Goal: Information Seeking & Learning: Compare options

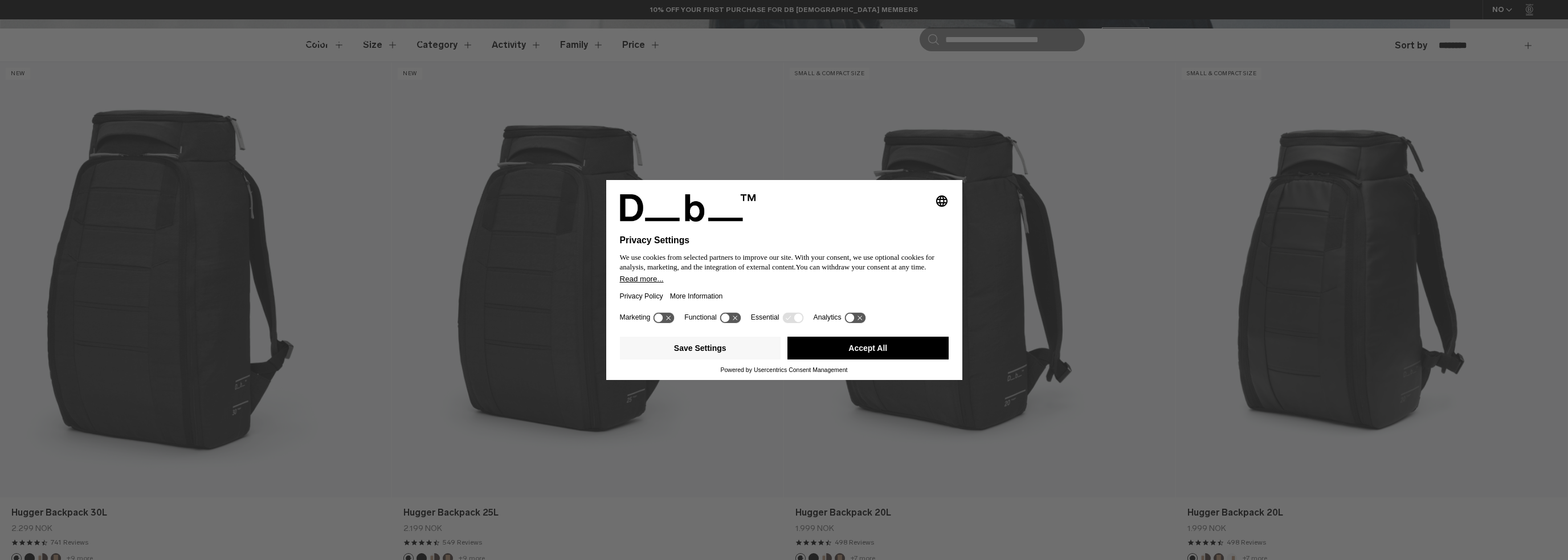
click at [848, 338] on button "Accept All" at bounding box center [868, 348] width 161 height 23
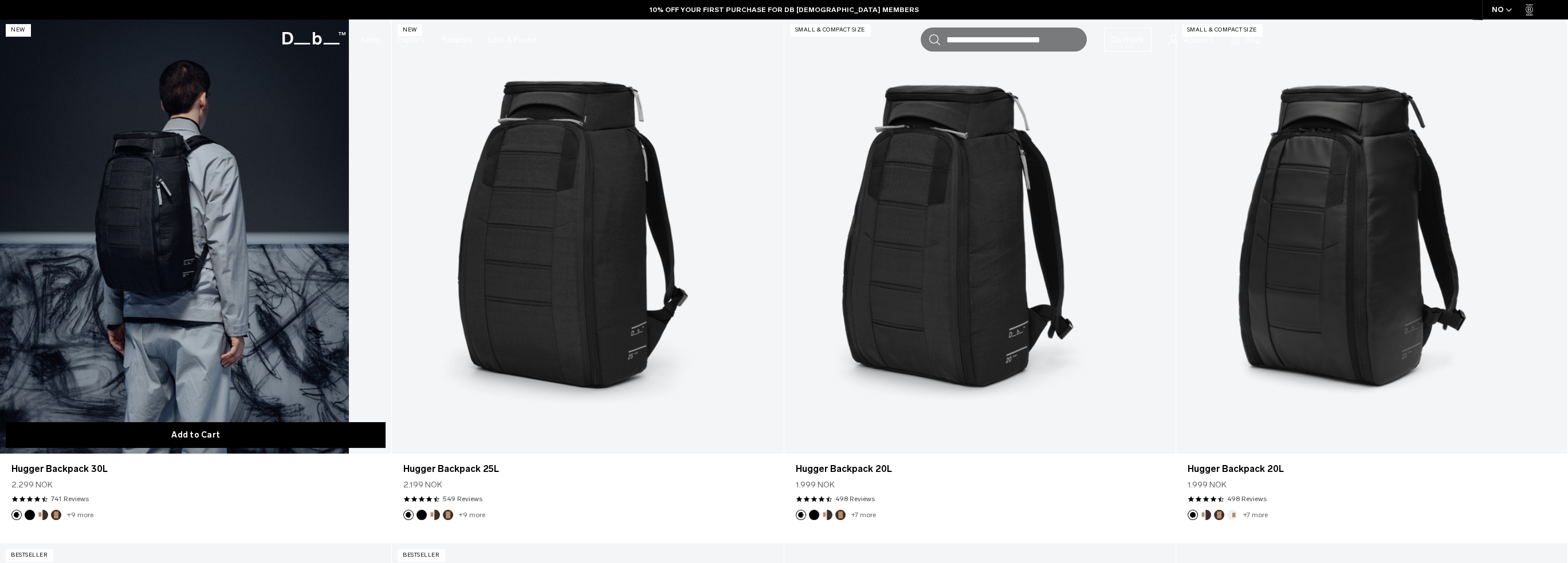
scroll to position [458, 0]
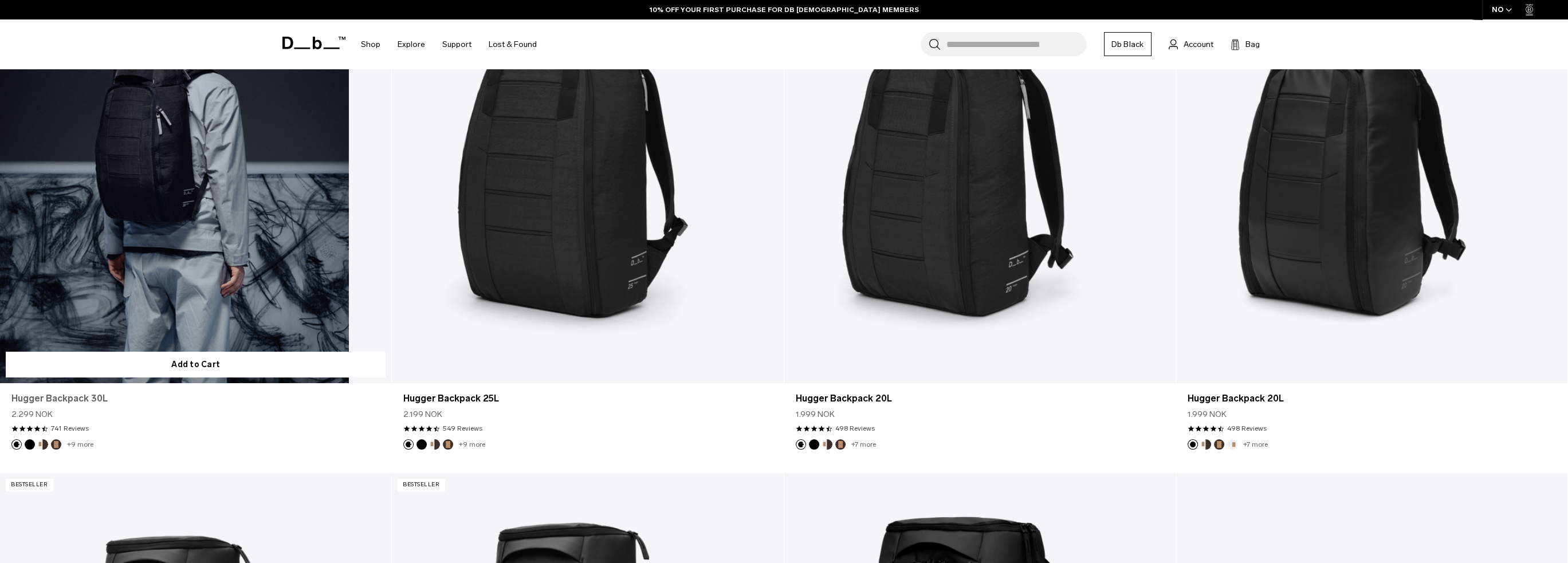
click at [87, 400] on link "Hugger Backpack 30L" at bounding box center [196, 398] width 368 height 13
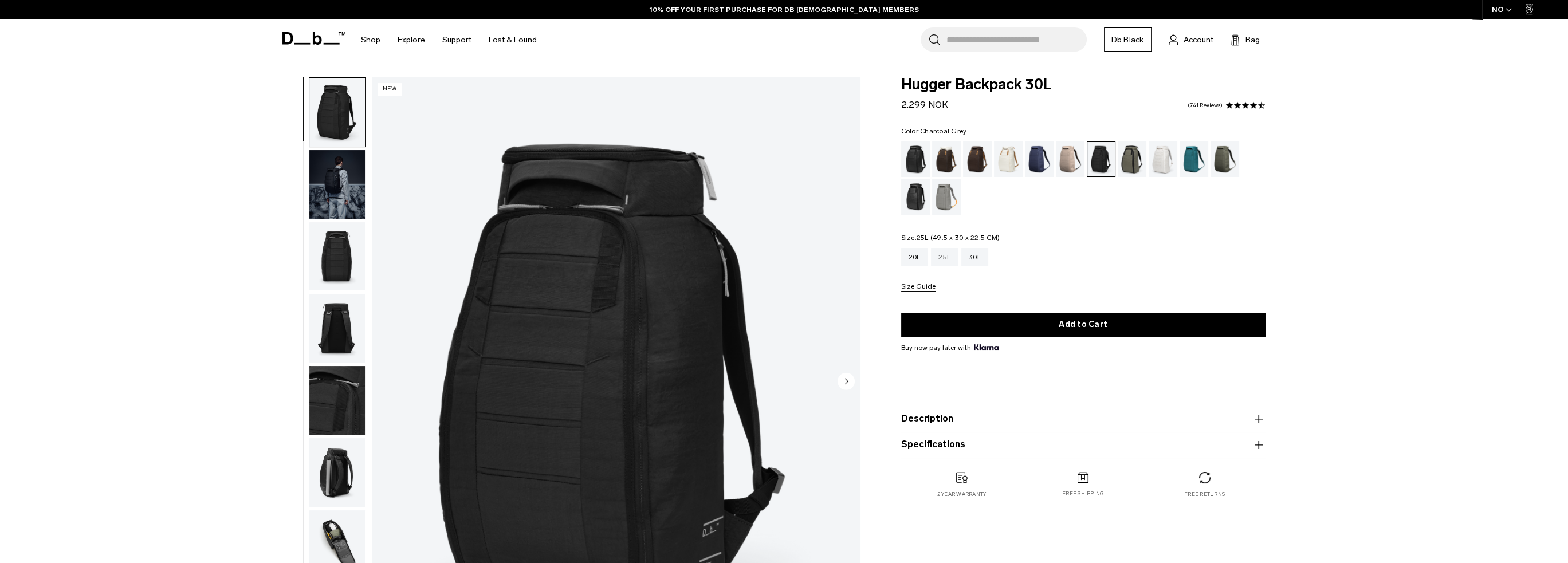
click at [943, 256] on div "25L" at bounding box center [944, 257] width 27 height 18
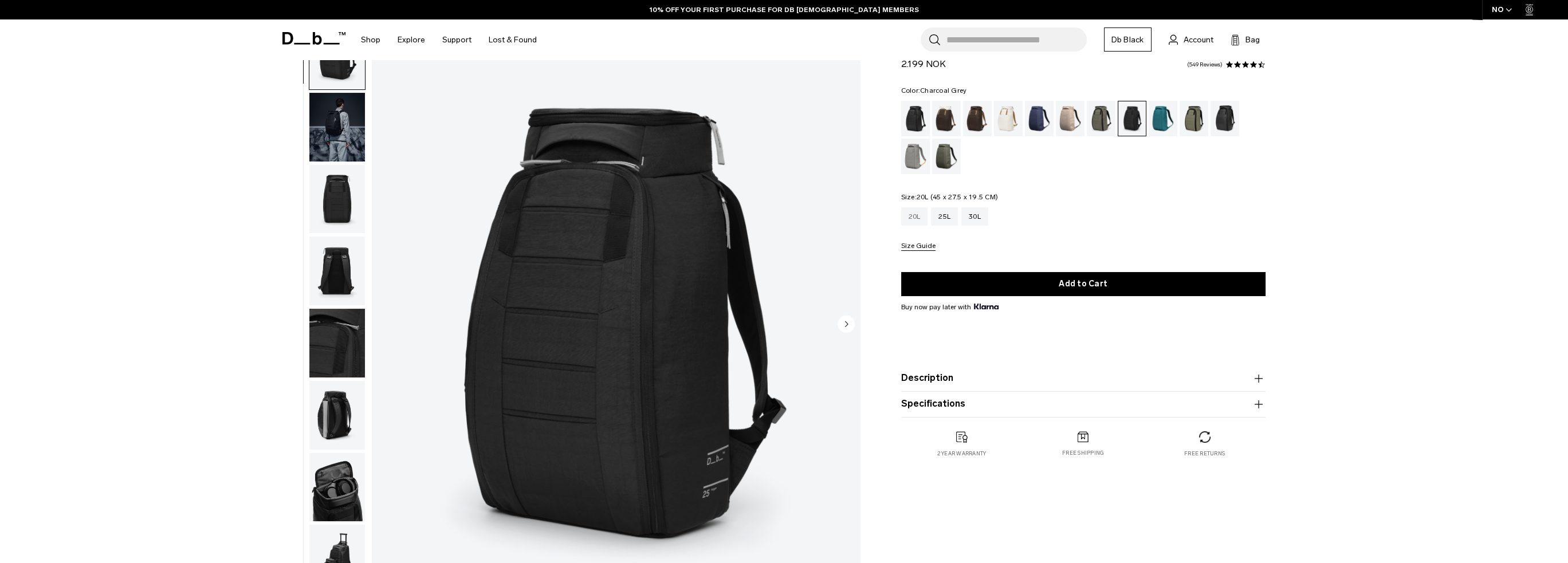
click at [917, 220] on div "20L" at bounding box center [914, 217] width 27 height 18
